Goal: Information Seeking & Learning: Learn about a topic

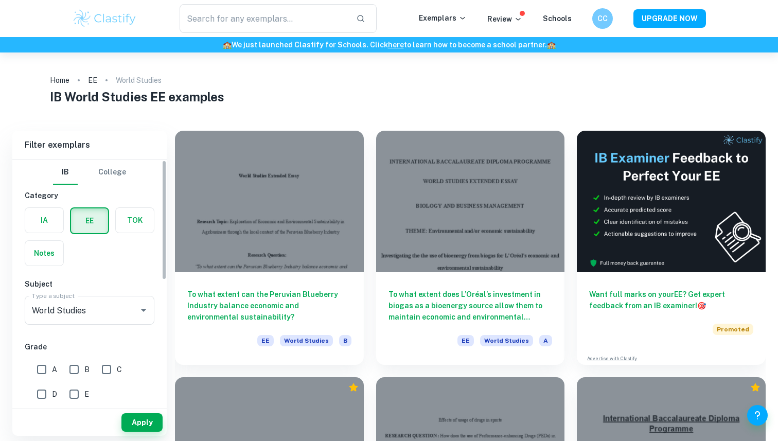
click at [40, 222] on label "button" at bounding box center [44, 220] width 38 height 25
click at [0, 0] on input "radio" at bounding box center [0, 0] width 0 height 0
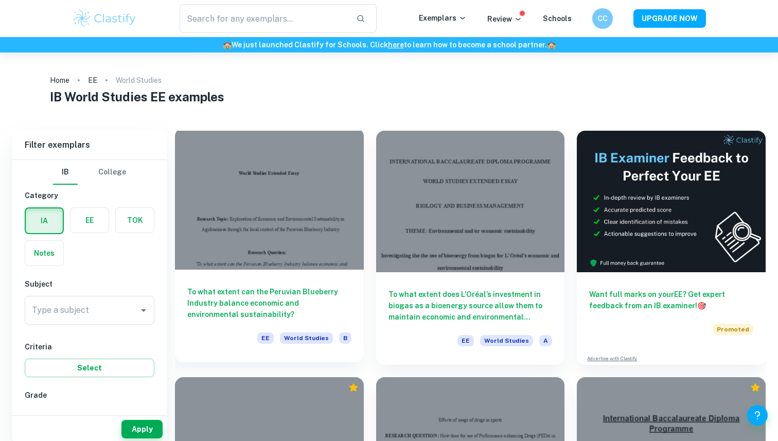
scroll to position [60, 0]
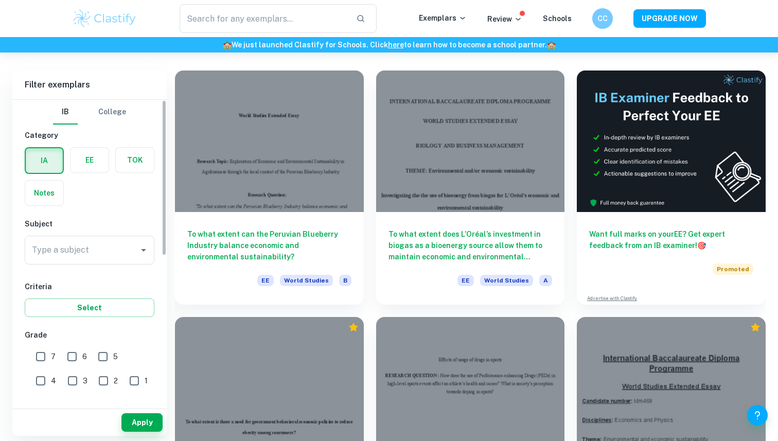
click at [66, 233] on div "Subject Type a subject World Studies Type a subject" at bounding box center [90, 243] width 130 height 50
click at [68, 248] on input "World Studies" at bounding box center [81, 250] width 105 height 20
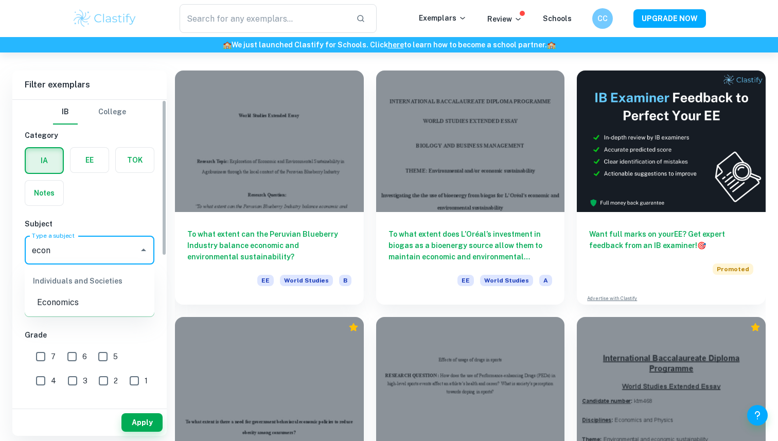
click at [67, 309] on li "Economics" at bounding box center [90, 302] width 130 height 19
type input "Economics"
click at [46, 357] on input "7" at bounding box center [40, 357] width 21 height 21
checkbox input "true"
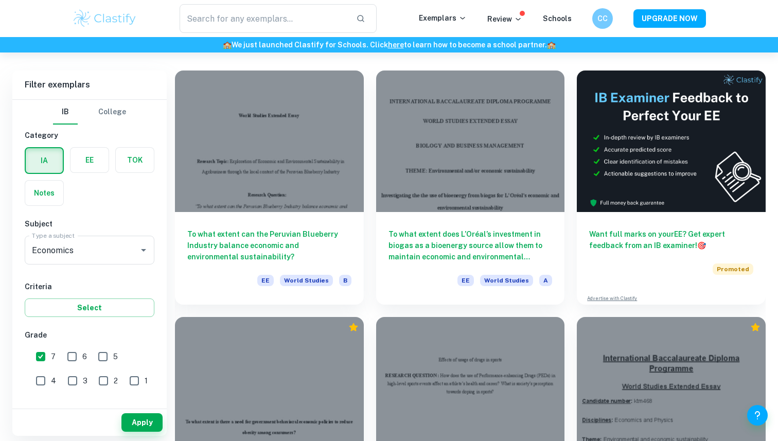
click at [68, 358] on input "6" at bounding box center [72, 357] width 21 height 21
checkbox input "true"
click at [144, 425] on button "Apply" at bounding box center [142, 422] width 41 height 19
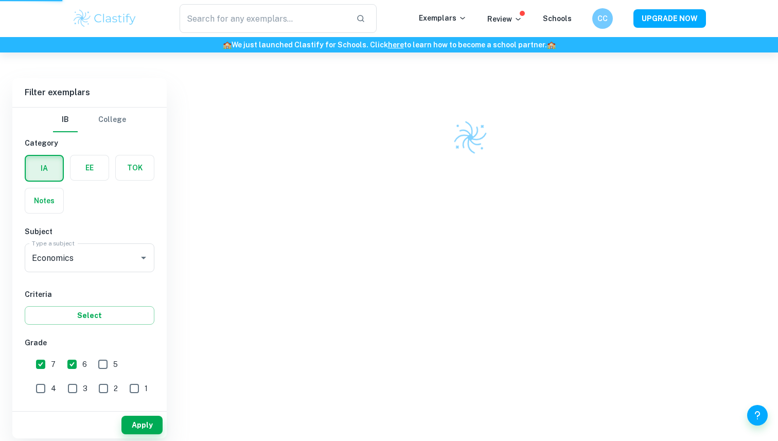
scroll to position [53, 0]
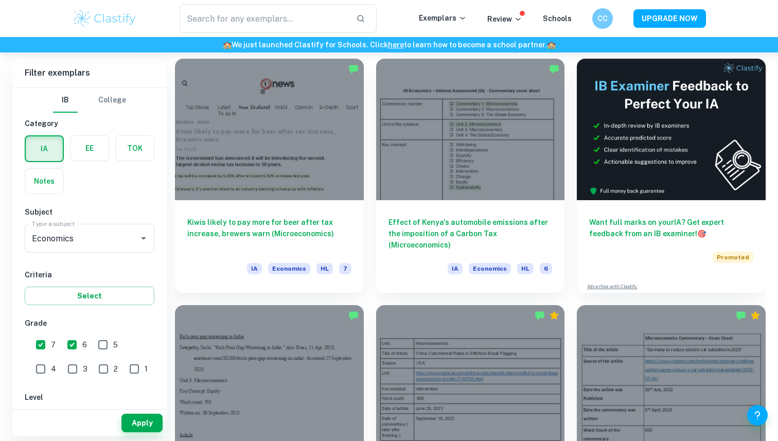
scroll to position [289, 0]
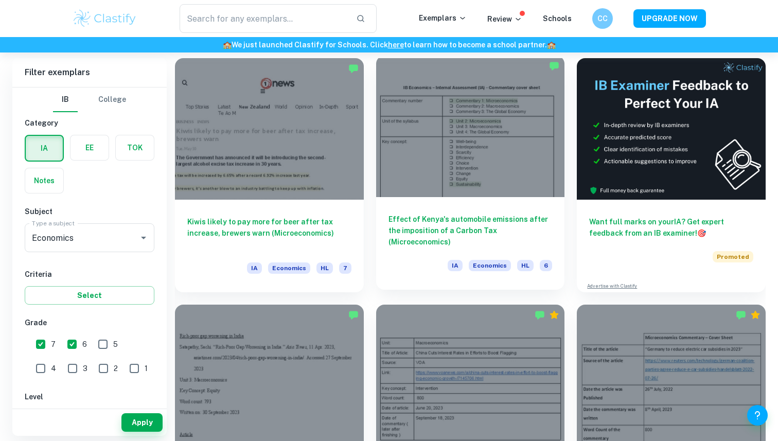
click at [447, 231] on h6 "Effect of Kenya's automobile emissions after the imposition of a Carbon Tax (Mi…" at bounding box center [471, 231] width 164 height 34
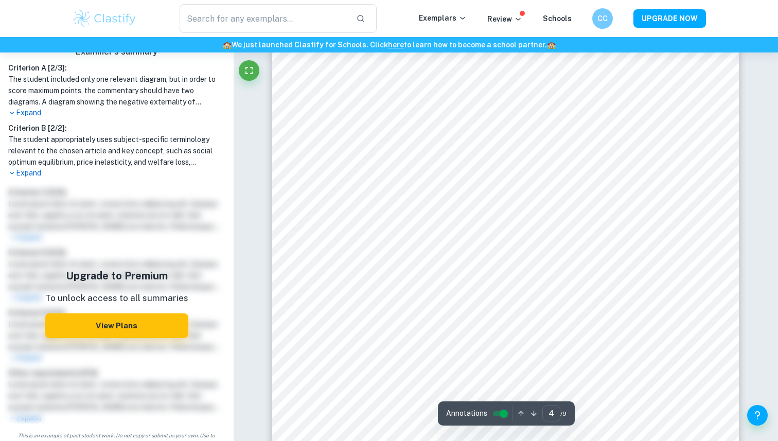
scroll to position [309, 0]
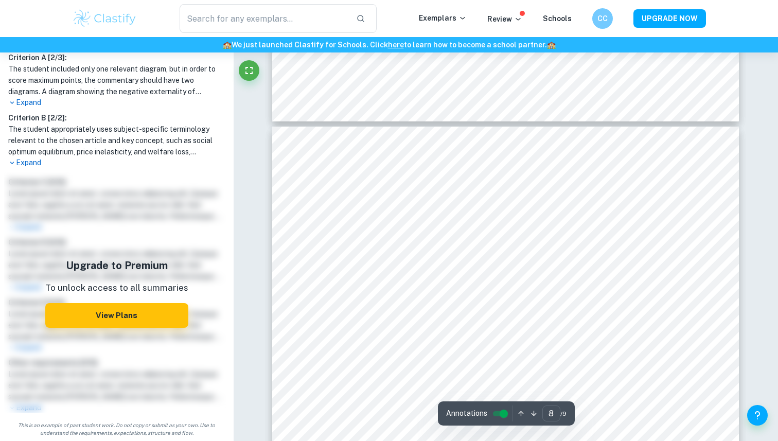
type input "9"
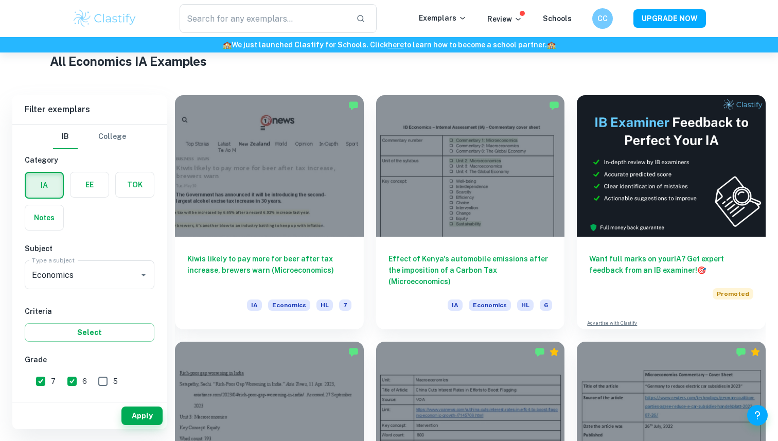
scroll to position [241, 0]
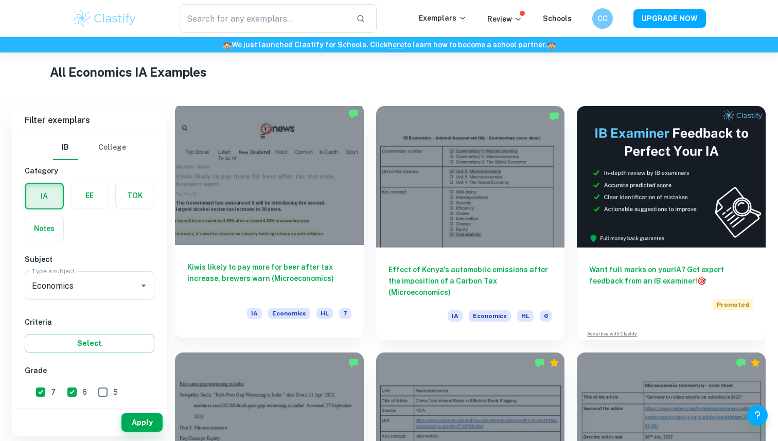
click at [289, 262] on h6 "Kiwis likely to pay more for beer after tax increase, brewers warn (Microeconom…" at bounding box center [269, 279] width 164 height 34
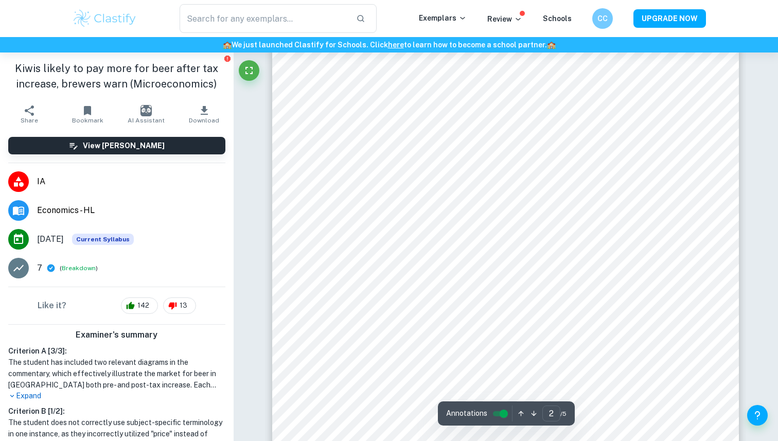
scroll to position [550, 0]
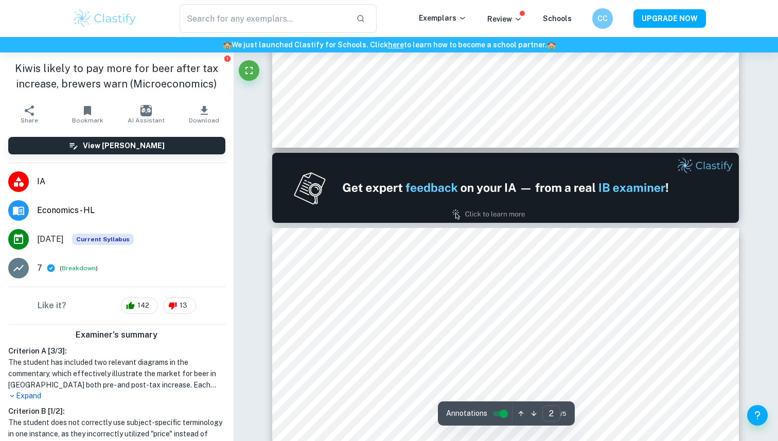
type input "1"
